Goal: Task Accomplishment & Management: Complete application form

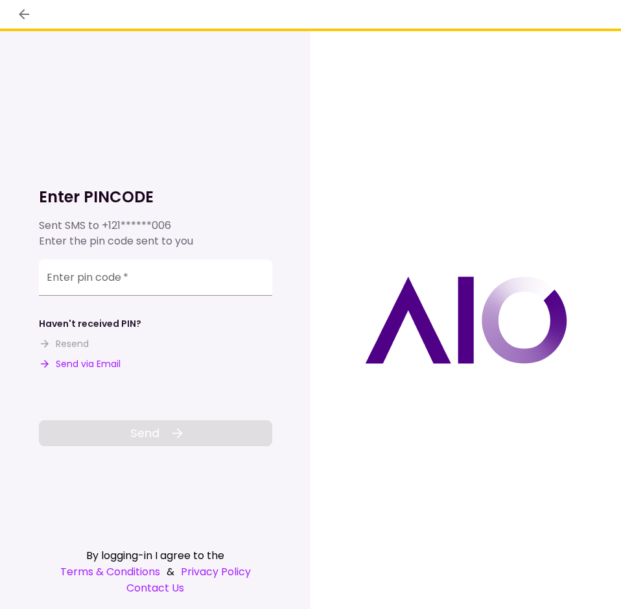
click at [91, 365] on button "Send via Email" at bounding box center [80, 364] width 82 height 14
click at [172, 272] on input "Enter pin code   *" at bounding box center [156, 277] width 234 height 36
paste input "******"
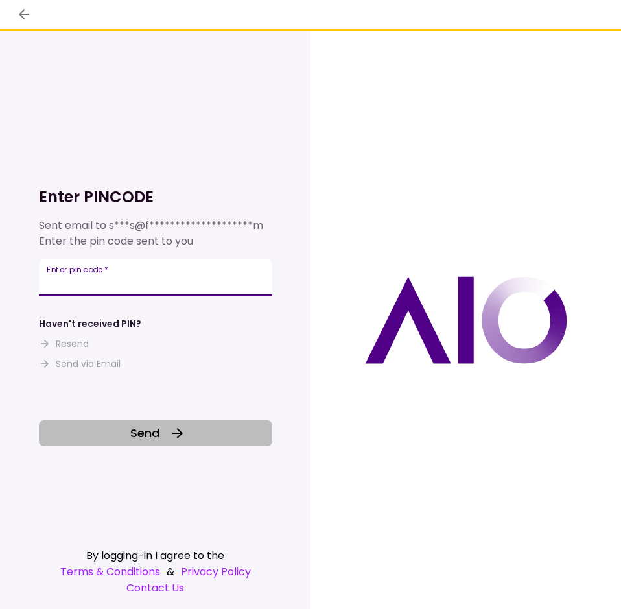
type input "******"
drag, startPoint x: 191, startPoint y: 434, endPoint x: 189, endPoint y: 426, distance: 8.2
click at [190, 433] on button "Send" at bounding box center [156, 433] width 234 height 26
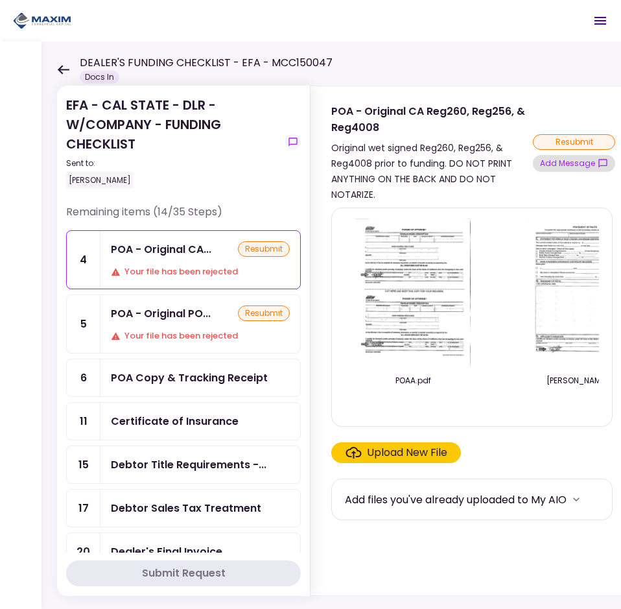
click at [590, 162] on button "Add Message" at bounding box center [574, 163] width 82 height 17
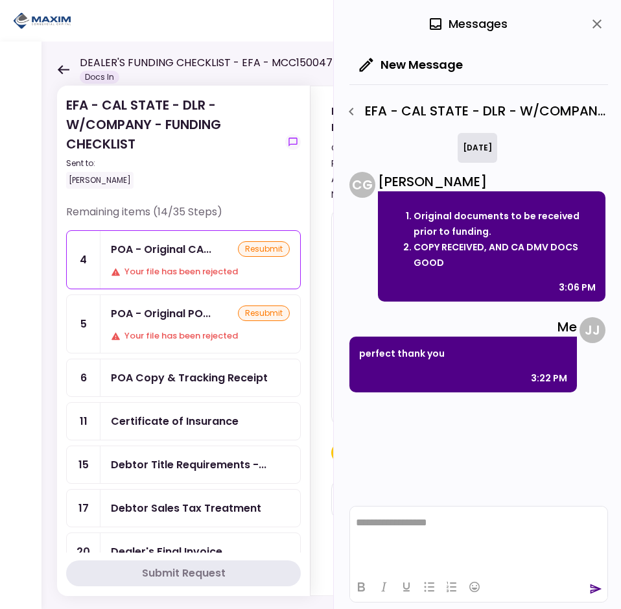
click at [596, 22] on icon "close" at bounding box center [597, 23] width 9 height 9
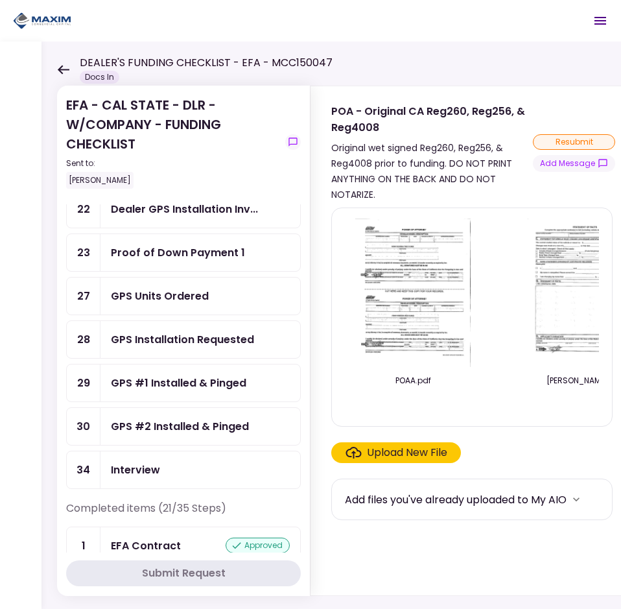
scroll to position [389, 0]
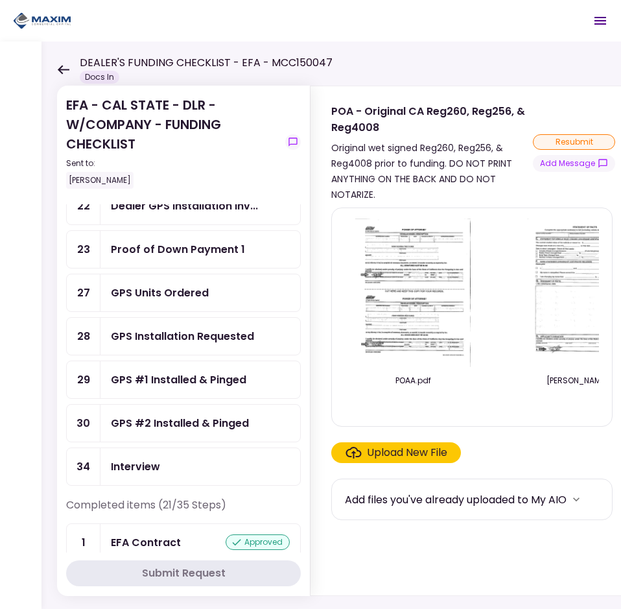
click at [204, 298] on div "GPS Units Ordered" at bounding box center [160, 293] width 98 height 16
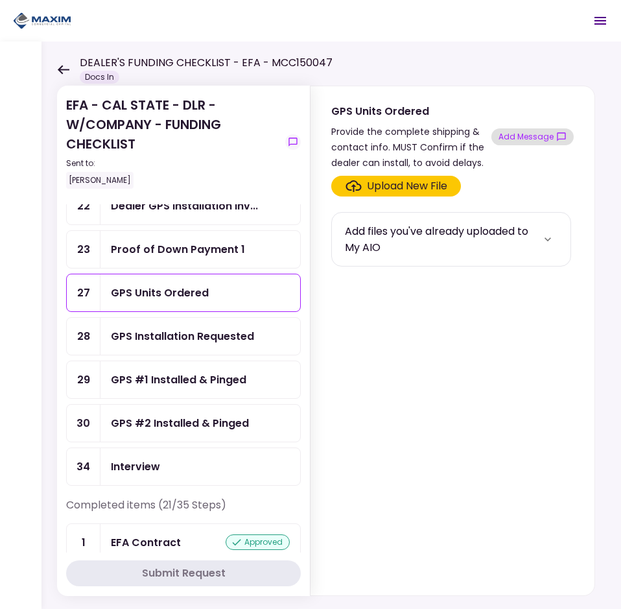
click at [501, 136] on button "Add Message" at bounding box center [533, 136] width 82 height 17
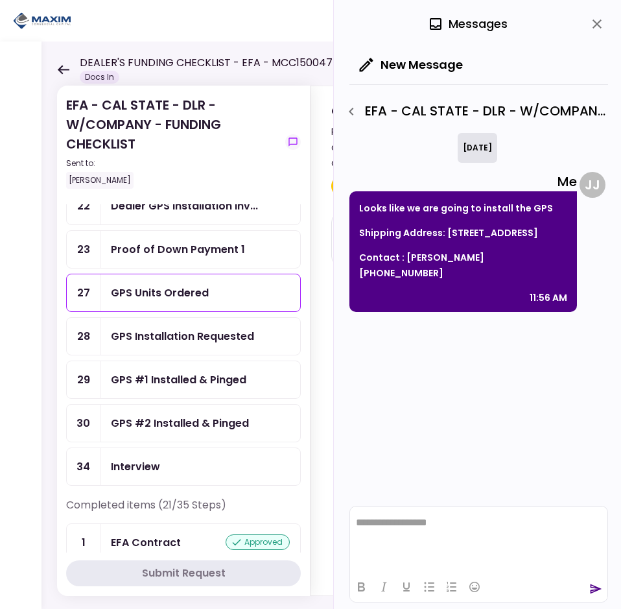
click at [468, 226] on p "Shipping Address: [STREET_ADDRESS]" at bounding box center [463, 233] width 208 height 16
drag, startPoint x: 468, startPoint y: 226, endPoint x: 364, endPoint y: 232, distance: 104.6
click at [366, 235] on p "Shipping Address: [STREET_ADDRESS]" at bounding box center [463, 233] width 208 height 16
drag, startPoint x: 360, startPoint y: 210, endPoint x: 554, endPoint y: 271, distance: 203.3
click at [554, 271] on div "Looks like we are going to install the GPS Shipping Address: [STREET_ADDRESS] C…" at bounding box center [464, 251] width 228 height 121
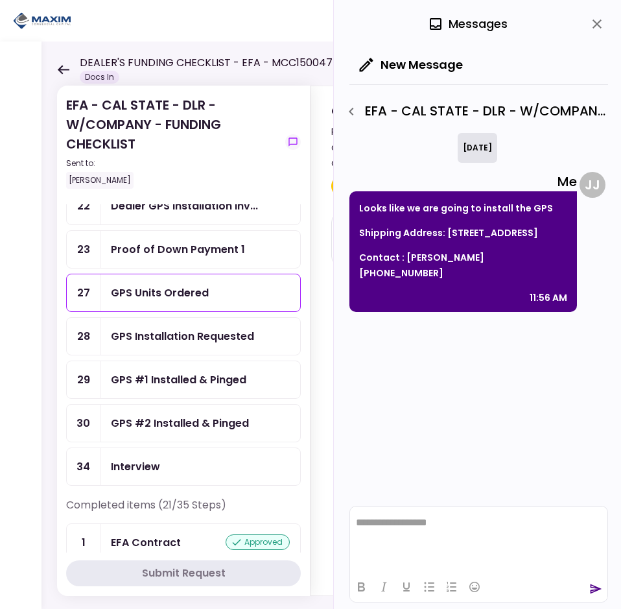
copy div "Looks like we are going to install the GPS Shipping Address: [STREET_ADDRESS] C…"
click at [593, 22] on icon "close" at bounding box center [598, 24] width 16 height 16
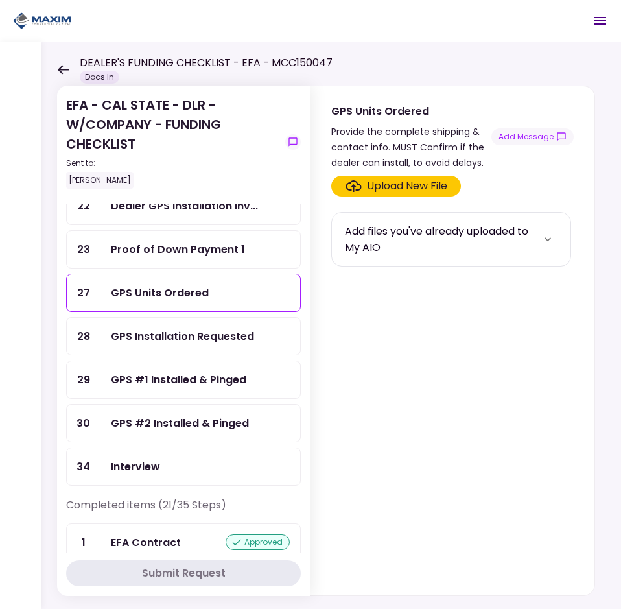
click at [143, 251] on div "Proof of Down Payment 1" at bounding box center [178, 249] width 134 height 16
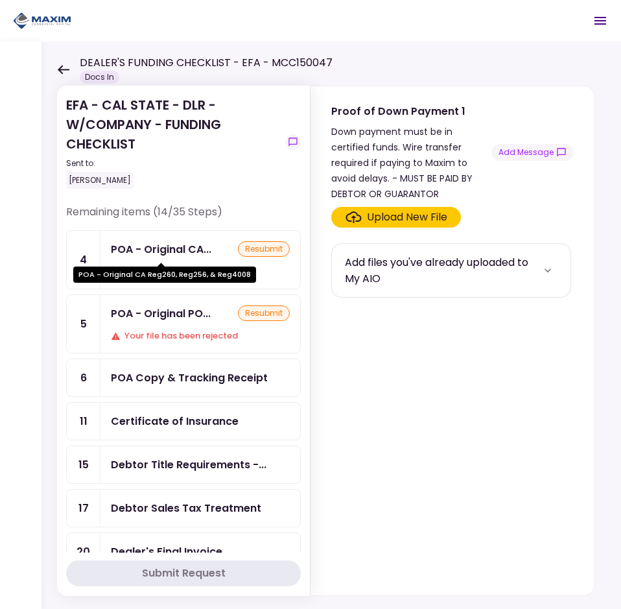
click at [156, 264] on div "POA - Original CA Reg260, Reg256, & Reg4008" at bounding box center [164, 270] width 183 height 25
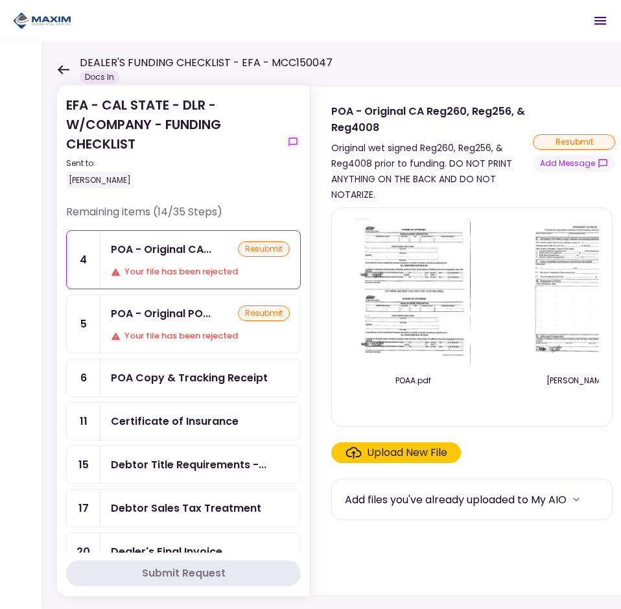
click at [565, 144] on div "resubmit" at bounding box center [574, 142] width 82 height 16
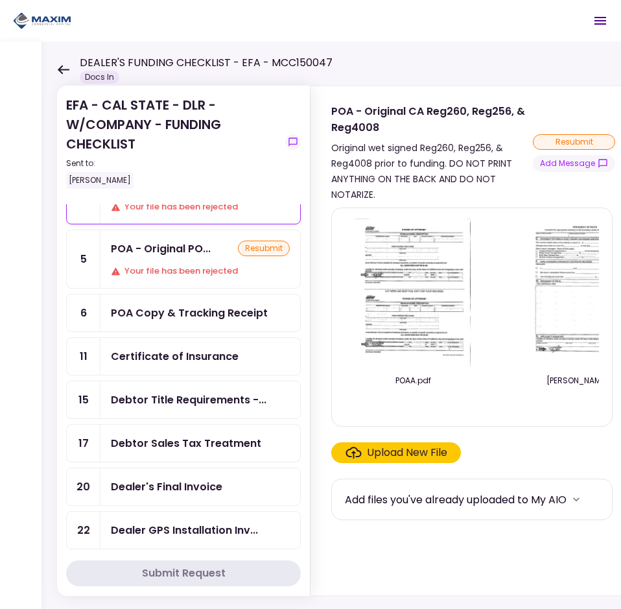
scroll to position [130, 0]
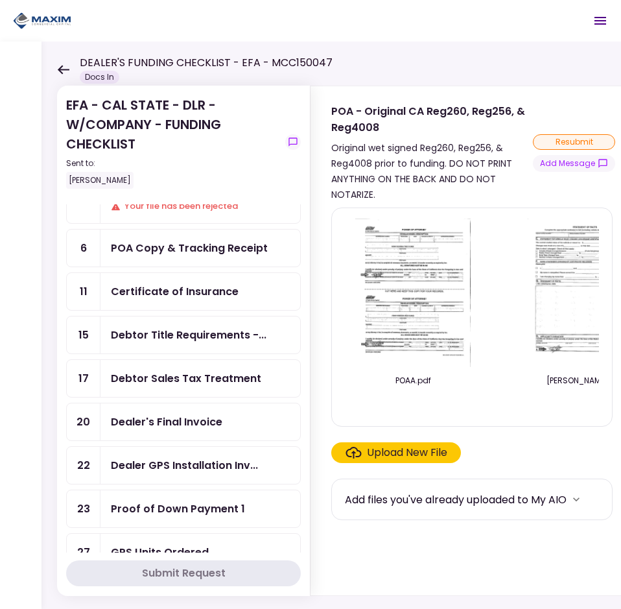
click at [245, 422] on div "Dealer's Final Invoice" at bounding box center [200, 422] width 179 height 16
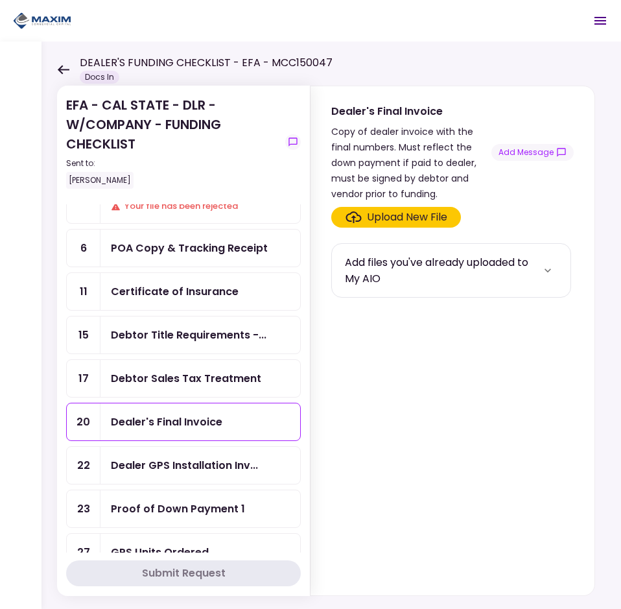
click at [387, 219] on div "Upload New File" at bounding box center [407, 218] width 80 height 16
click at [0, 0] on input "Upload New File" at bounding box center [0, 0] width 0 height 0
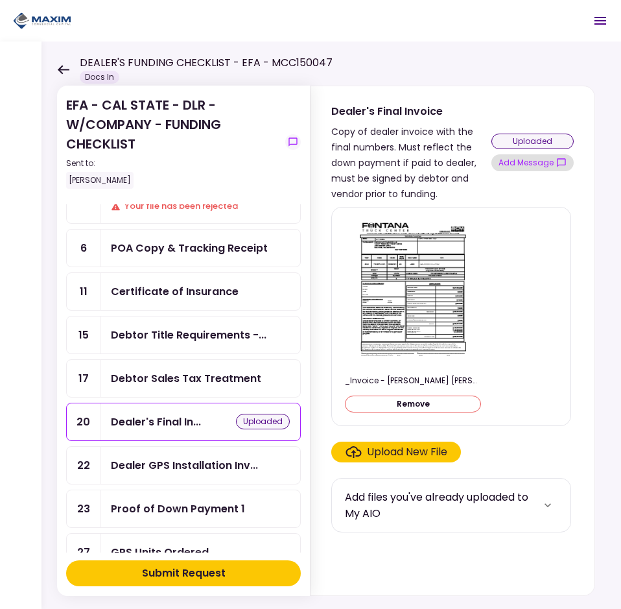
click at [537, 166] on button "Add Message" at bounding box center [533, 162] width 82 height 17
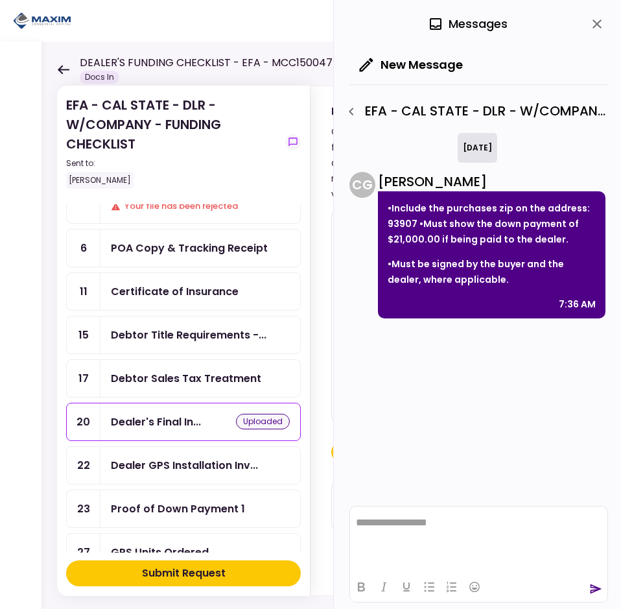
click at [455, 328] on div "[DATE] C G [PERSON_NAME] •Include the purchases zip on the address: 93907 •Must…" at bounding box center [479, 316] width 259 height 367
click at [548, 333] on div "[DATE] C G [PERSON_NAME] •Include the purchases zip on the address: 93907 •Must…" at bounding box center [479, 316] width 259 height 367
click at [596, 26] on icon "close" at bounding box center [597, 23] width 9 height 9
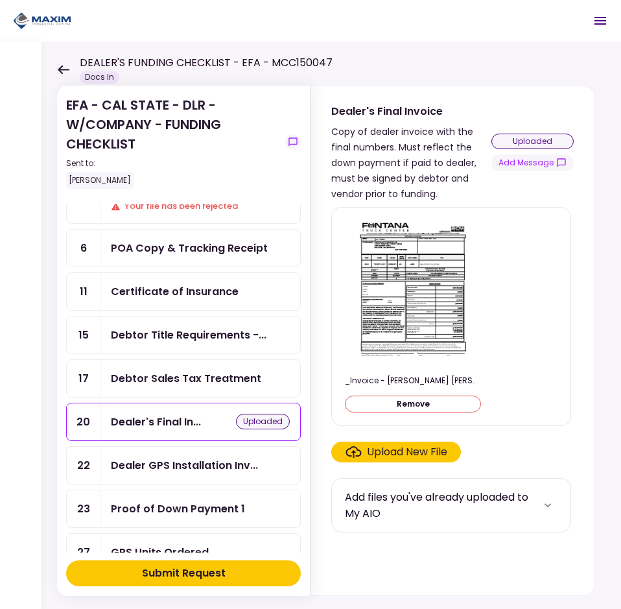
click at [437, 401] on button "Remove" at bounding box center [413, 404] width 136 height 17
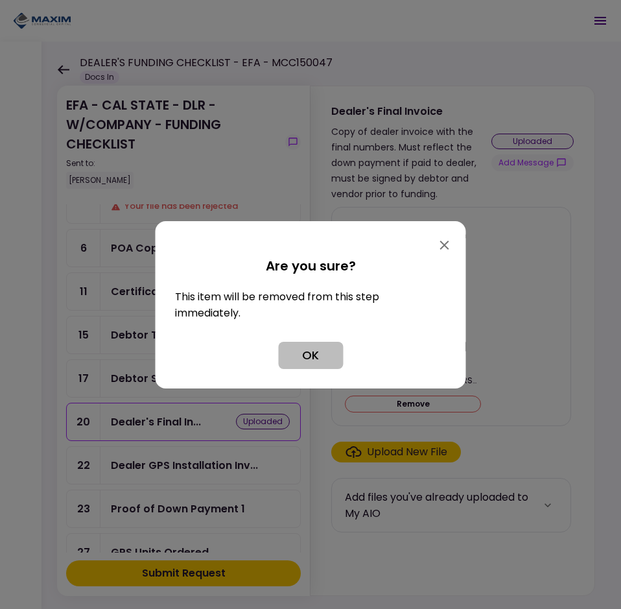
click at [309, 361] on button "OK" at bounding box center [310, 355] width 65 height 27
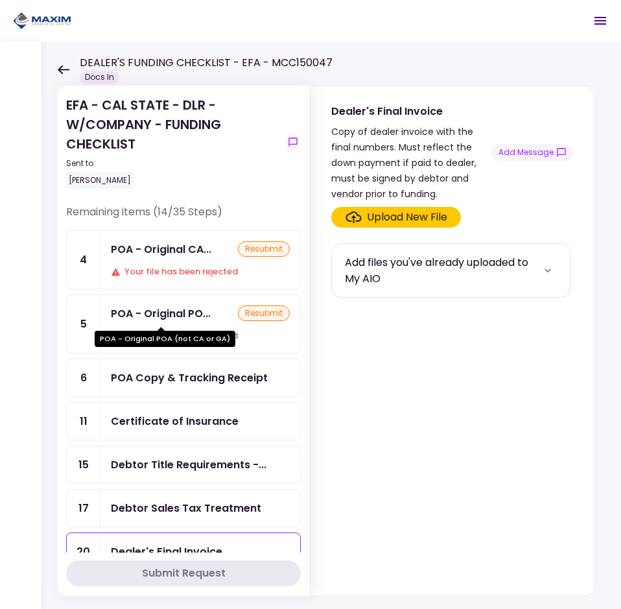
click at [165, 319] on div "POA - Original PO..." at bounding box center [161, 314] width 100 height 16
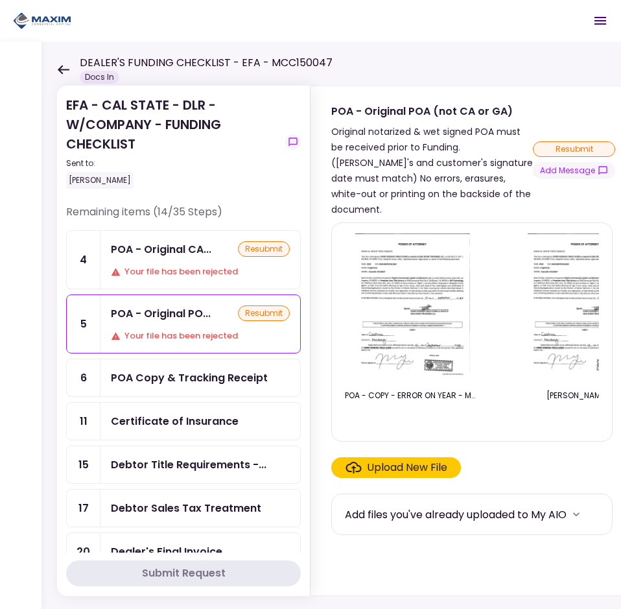
click at [418, 466] on label "Upload New File" at bounding box center [397, 467] width 130 height 21
click at [0, 0] on input "Upload New File" at bounding box center [0, 0] width 0 height 0
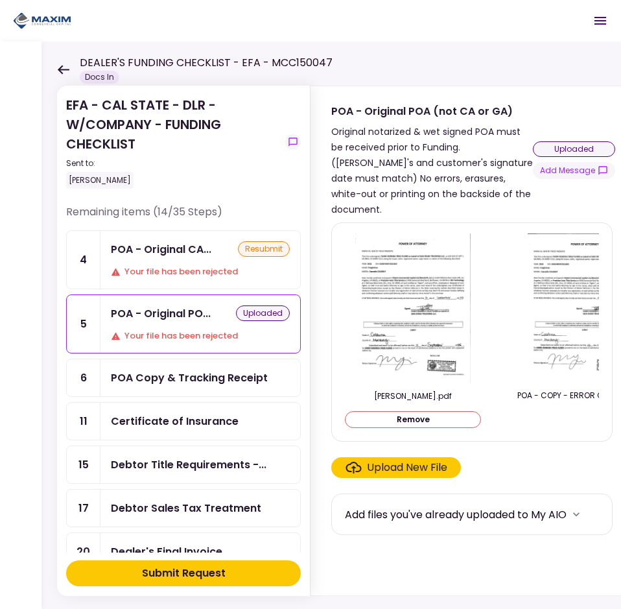
click at [217, 569] on div "Submit Request" at bounding box center [184, 574] width 84 height 16
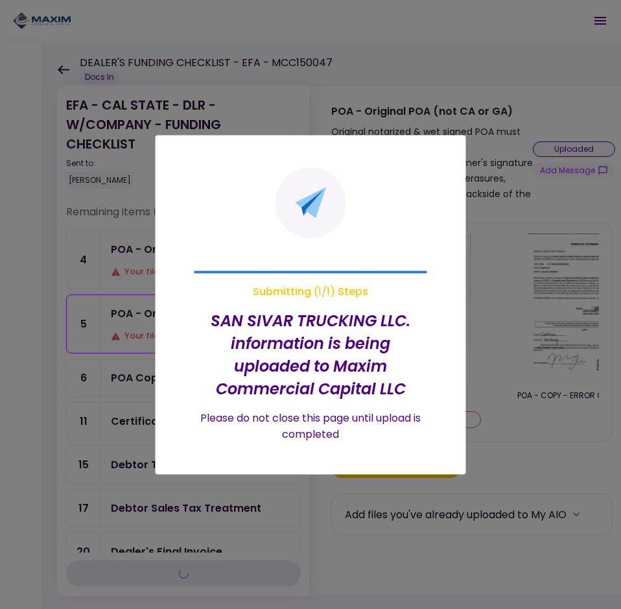
click at [596, 167] on div at bounding box center [310, 304] width 621 height 609
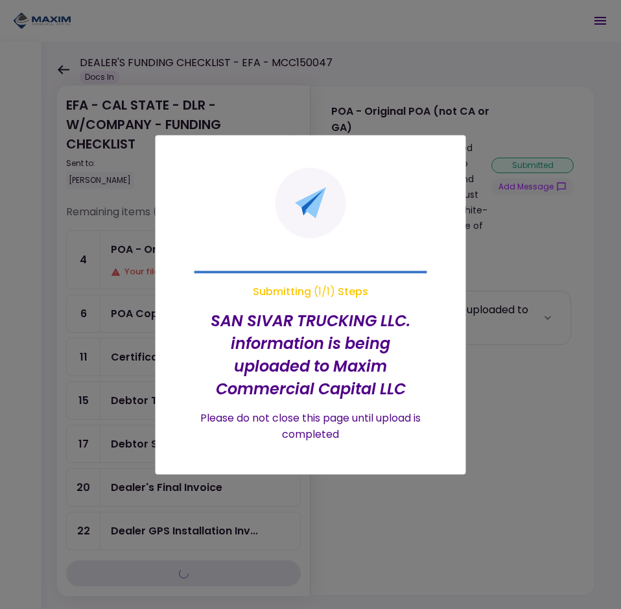
click at [558, 180] on div at bounding box center [310, 304] width 621 height 609
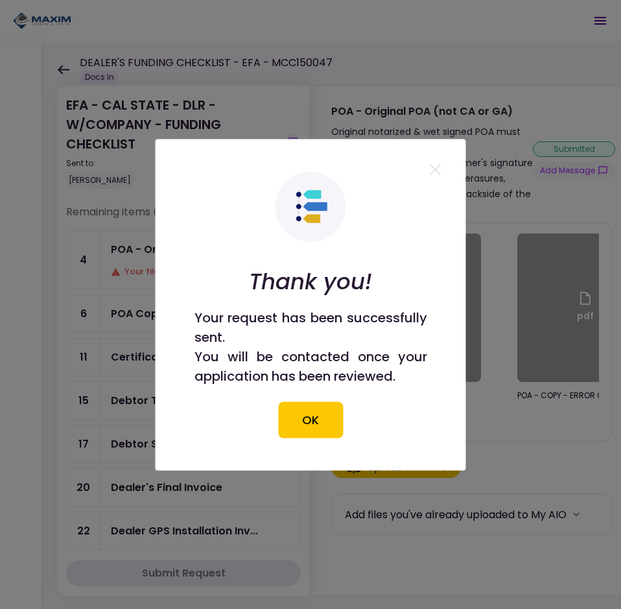
click at [541, 227] on div at bounding box center [310, 304] width 621 height 609
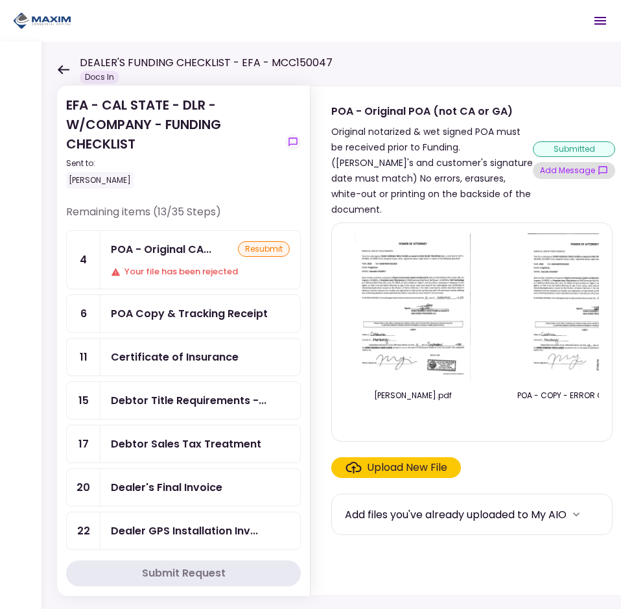
click at [575, 162] on button "Add Message" at bounding box center [574, 170] width 82 height 17
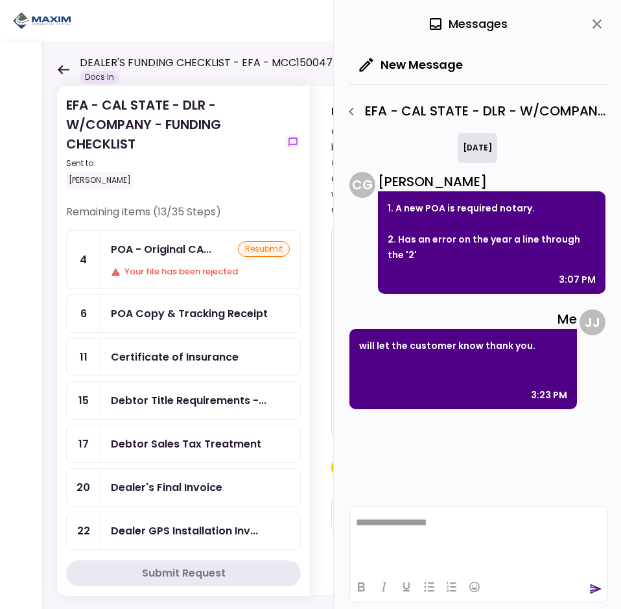
click at [453, 516] on html "**********" at bounding box center [479, 523] width 258 height 32
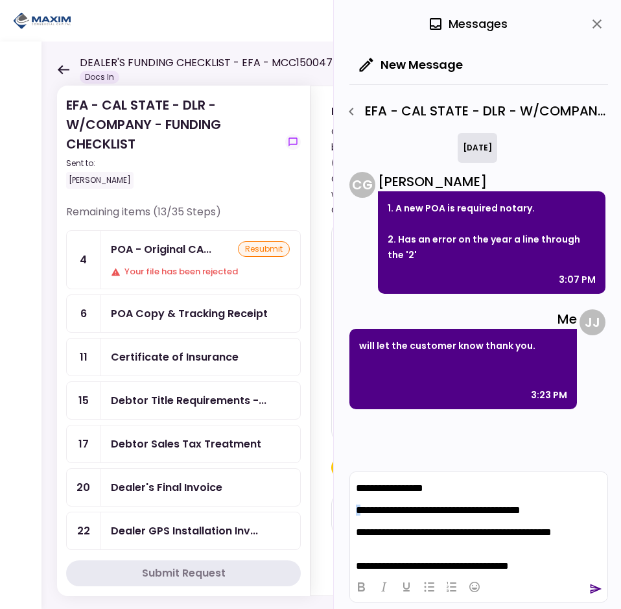
drag, startPoint x: 362, startPoint y: 511, endPoint x: 352, endPoint y: 512, distance: 10.5
click at [352, 512] on html "**********" at bounding box center [479, 527] width 258 height 110
drag, startPoint x: 472, startPoint y: 493, endPoint x: 278, endPoint y: 472, distance: 195.7
click at [350, 472] on html "**********" at bounding box center [479, 527] width 258 height 110
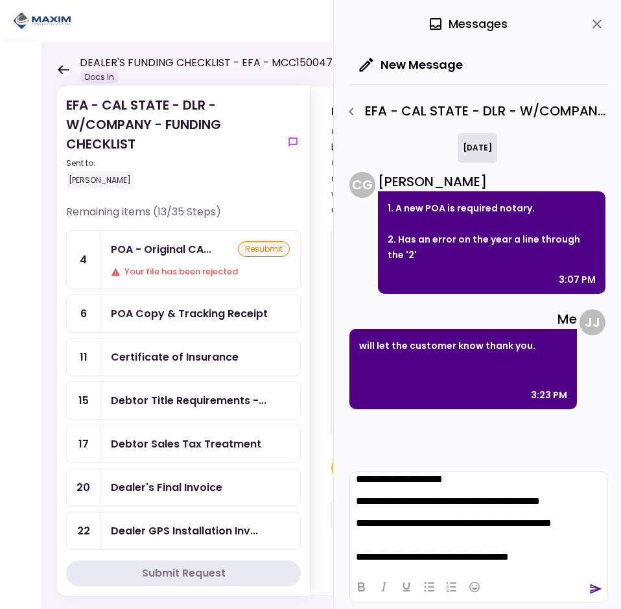
scroll to position [11, 0]
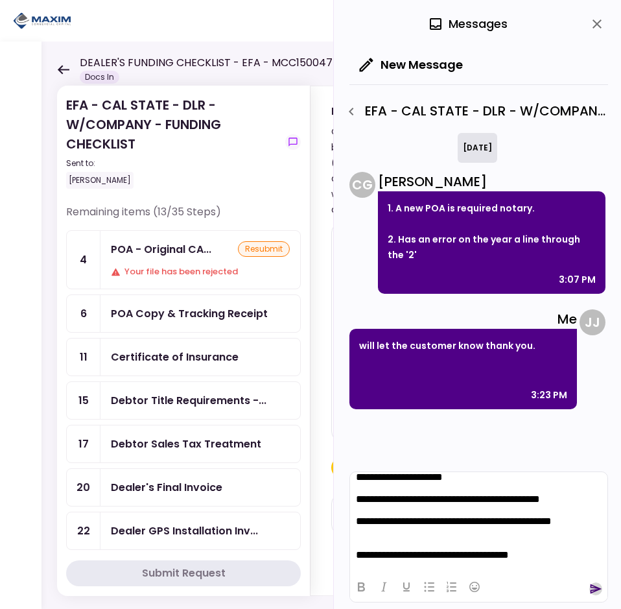
click at [594, 586] on icon "send" at bounding box center [597, 590] width 12 height 10
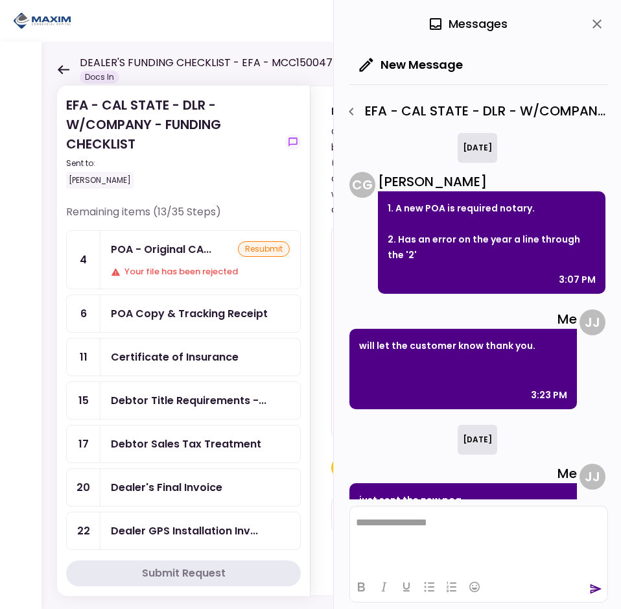
scroll to position [151, 0]
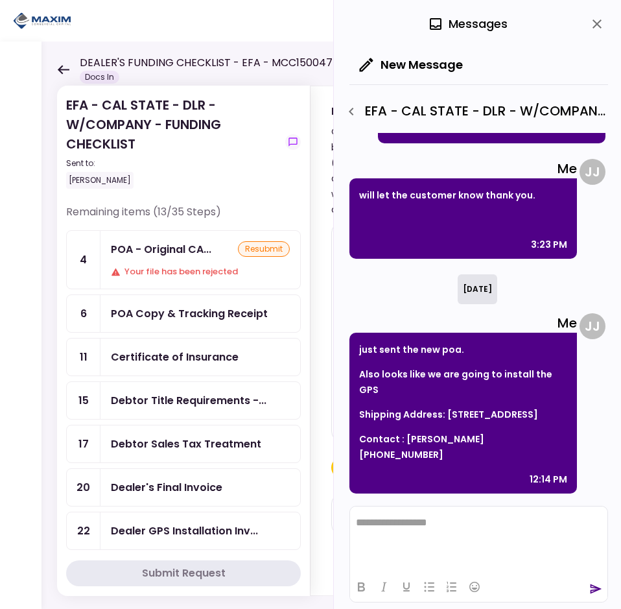
click at [594, 14] on button "close" at bounding box center [597, 24] width 22 height 22
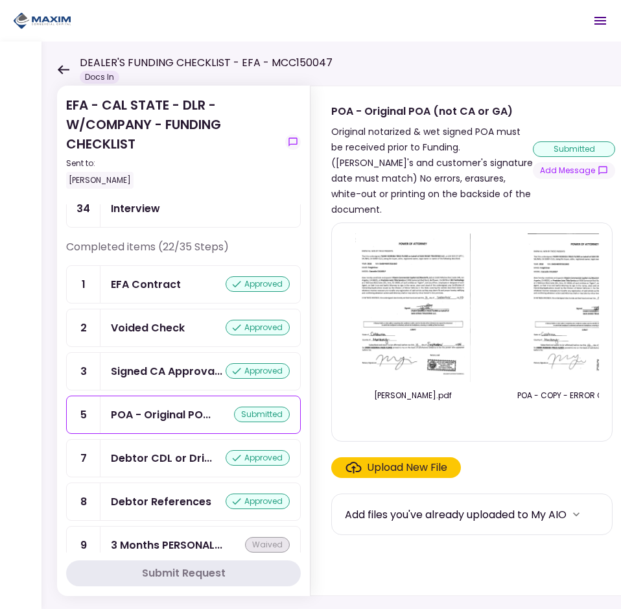
scroll to position [584, 0]
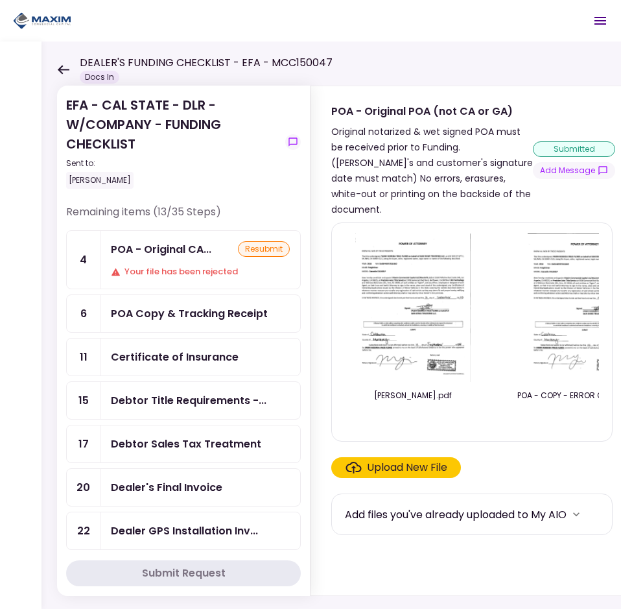
click at [156, 274] on div "Your file has been rejected" at bounding box center [200, 271] width 179 height 13
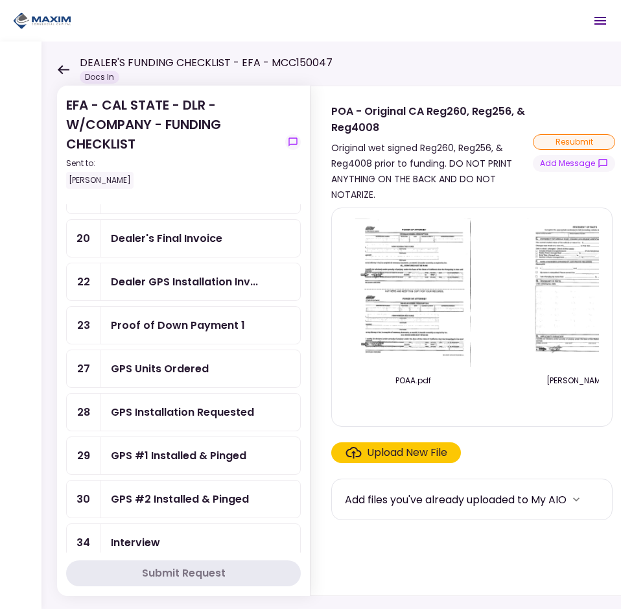
scroll to position [195, 0]
